Goal: Transaction & Acquisition: Purchase product/service

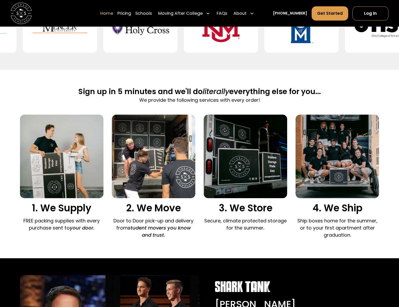
scroll to position [289, 0]
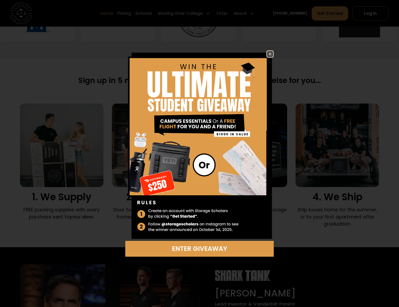
click at [267, 52] on img at bounding box center [270, 54] width 6 height 6
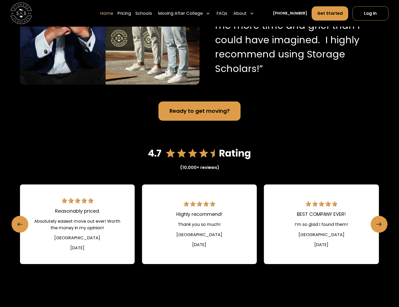
scroll to position [684, 0]
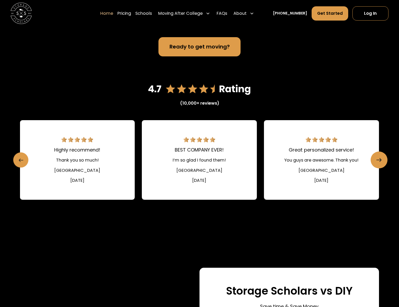
click at [18, 159] on link "Previous slide" at bounding box center [20, 159] width 15 height 15
click at [23, 159] on icon "Previous slide" at bounding box center [20, 160] width 4 height 8
click at [23, 157] on link "Previous slide" at bounding box center [20, 159] width 15 height 15
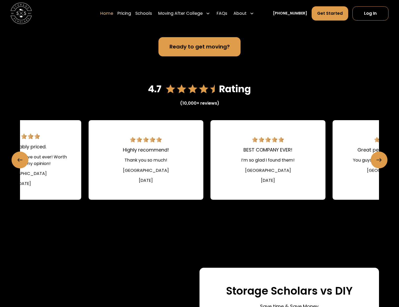
click at [325, 165] on link "BEST COMPANY EVER! I’m so glad I found them! Elon University May 28, 2022" at bounding box center [268, 159] width 115 height 79
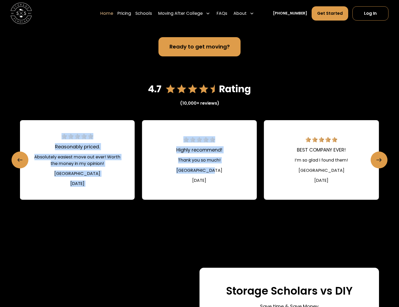
drag, startPoint x: 139, startPoint y: 175, endPoint x: 206, endPoint y: 175, distance: 66.8
click at [206, 175] on div "Easy and efficient!! Made summer packing and storage a breeze. Wake Forest Univ…" at bounding box center [199, 159] width 359 height 79
click at [126, 177] on link "Reasonably priced. Absolutely easiest move out ever! Worth the money in my opin…" at bounding box center [77, 159] width 115 height 79
click at [93, 152] on link "Reasonably priced. Absolutely easiest move out ever! Worth the money in my opin…" at bounding box center [77, 159] width 115 height 79
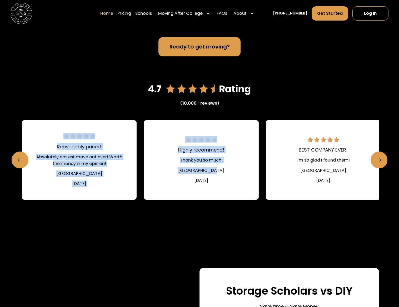
click at [124, 159] on link "Reasonably priced. Absolutely easiest move out ever! Worth the money in my opin…" at bounding box center [79, 159] width 115 height 79
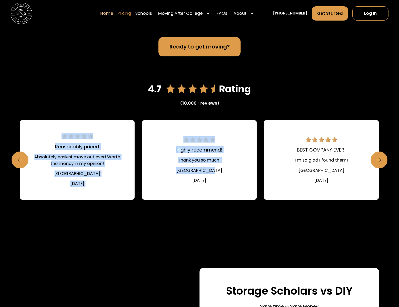
click at [131, 13] on link "Pricing" at bounding box center [124, 13] width 14 height 15
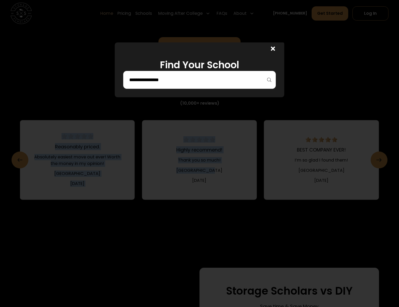
click at [165, 74] on div at bounding box center [199, 80] width 153 height 18
click at [167, 83] on input "search" at bounding box center [200, 79] width 142 height 9
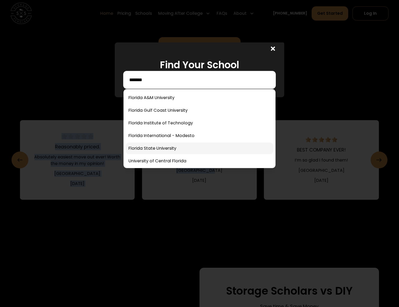
type input "*******"
click at [162, 149] on link at bounding box center [199, 148] width 147 height 12
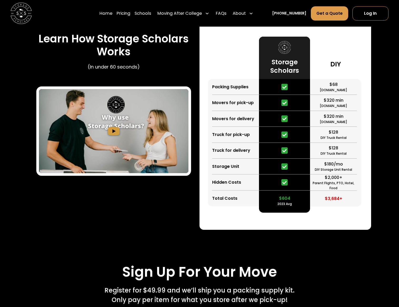
scroll to position [936, 0]
